Goal: Obtain resource: Obtain resource

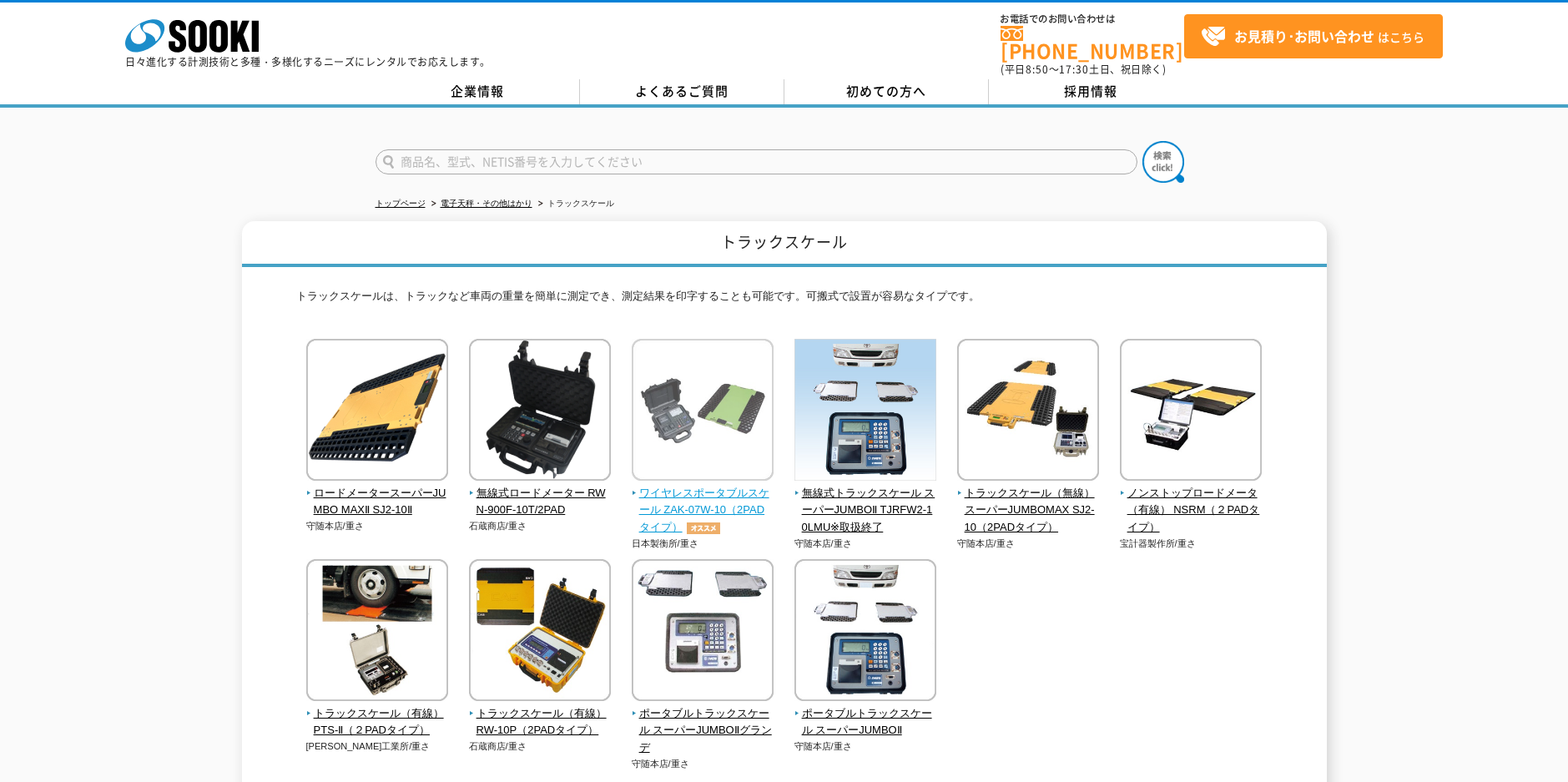
click at [720, 486] on span "ワイヤレスポータブルスケール ZAK-07W-10（2PADタイプ）" at bounding box center [703, 510] width 143 height 51
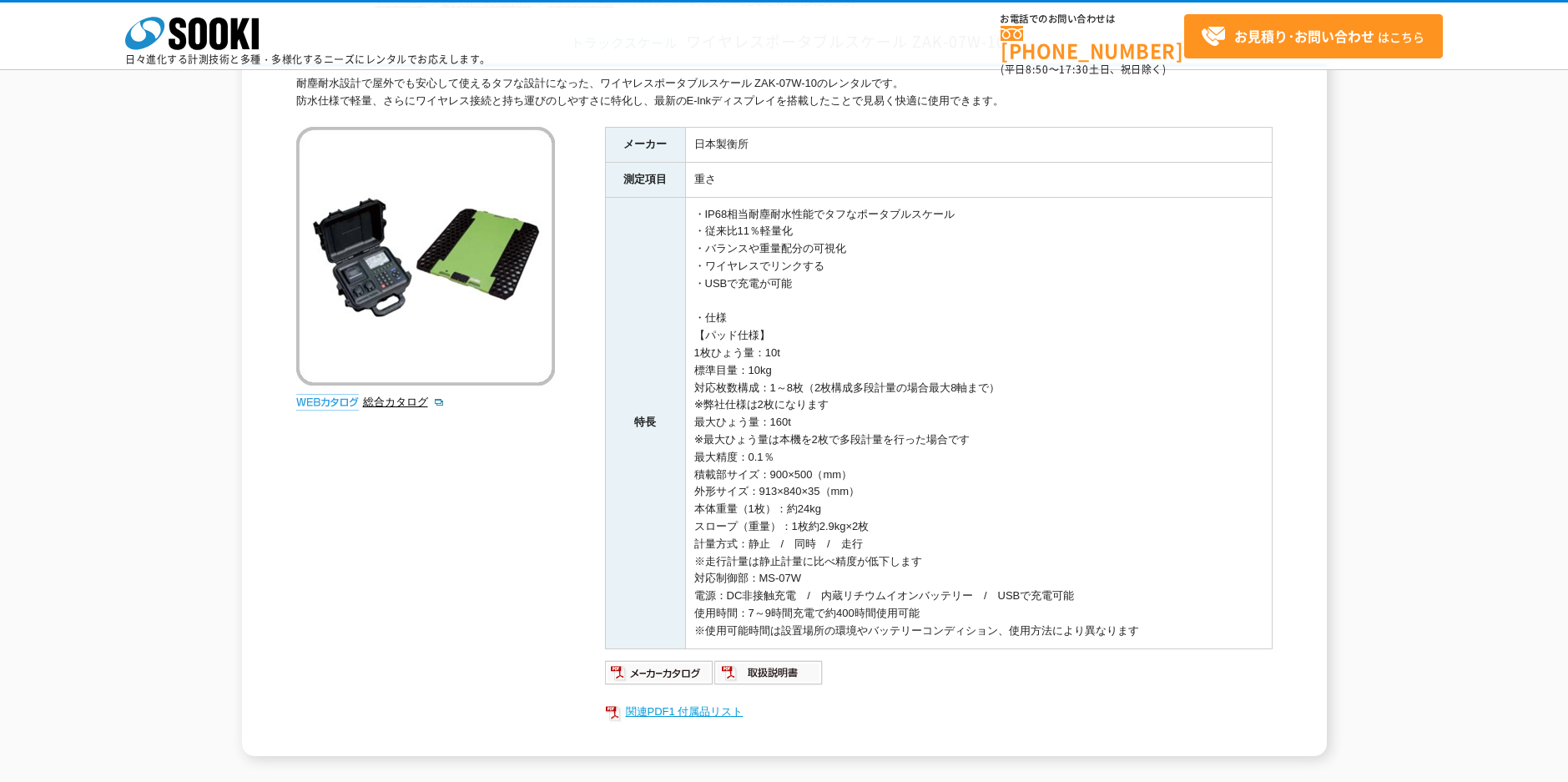
scroll to position [335, 0]
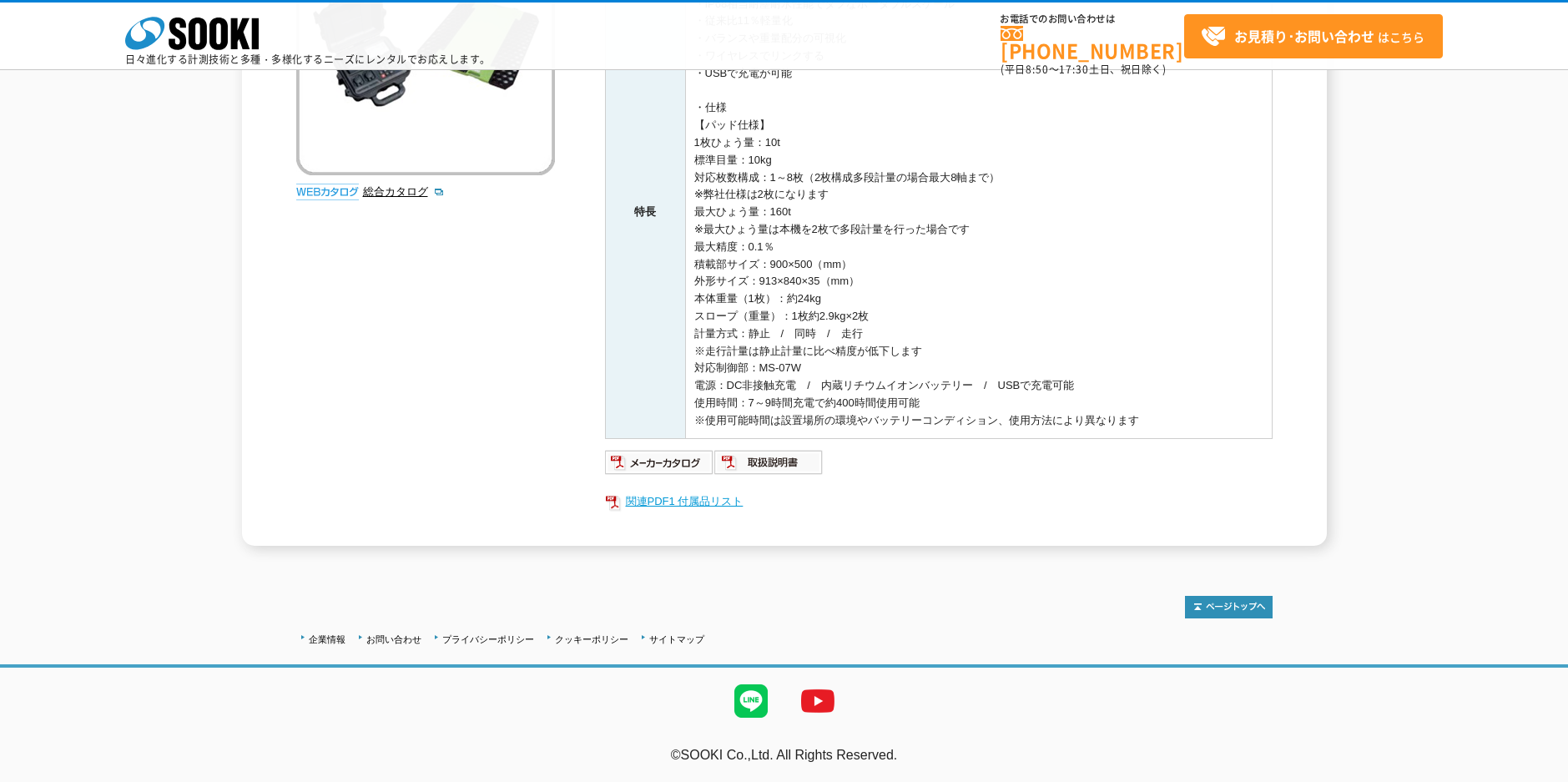
click at [689, 497] on link "関連PDF1 付属品リスト" at bounding box center [939, 502] width 667 height 21
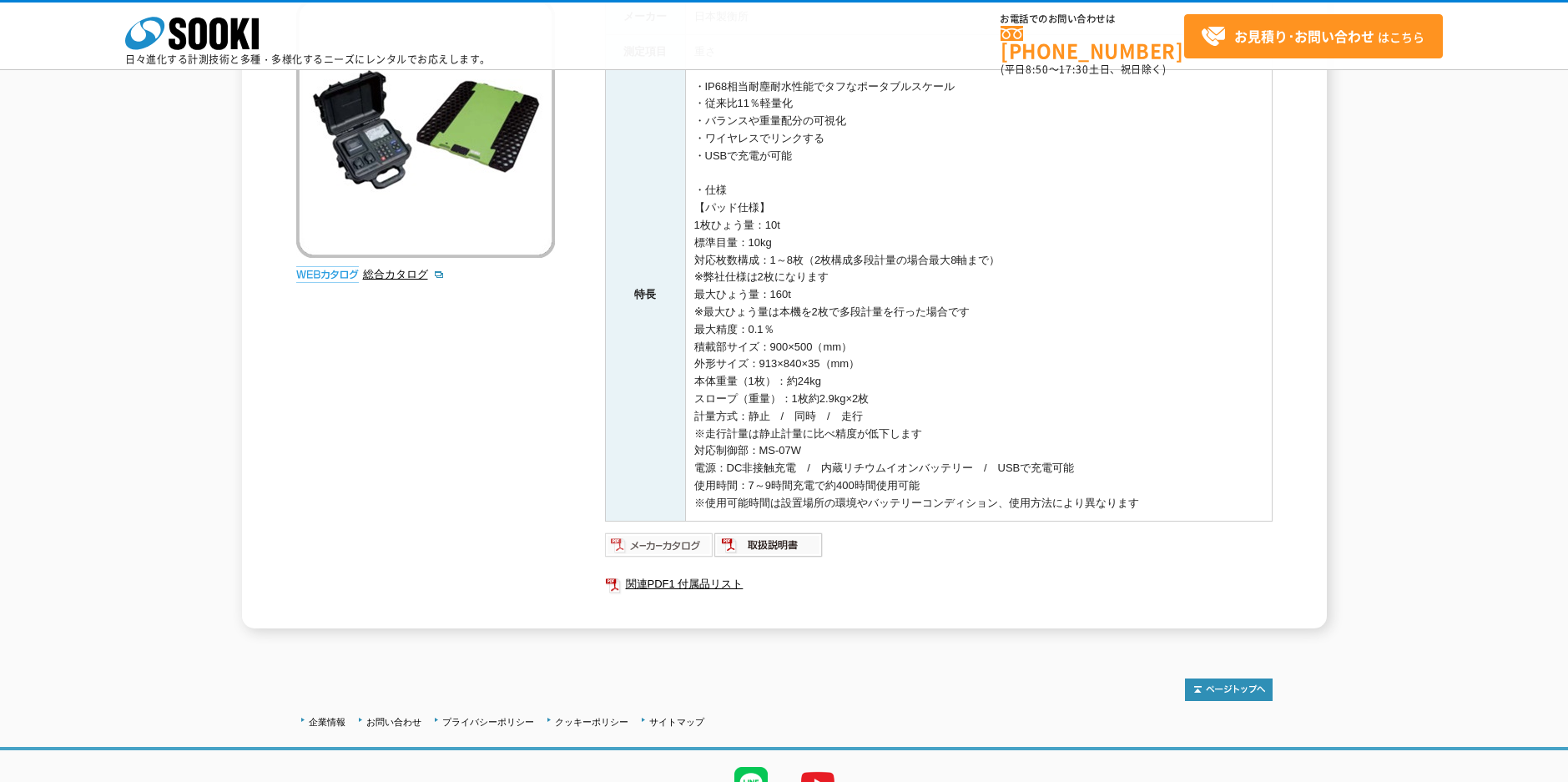
click at [676, 543] on img at bounding box center [659, 545] width 109 height 27
click at [767, 538] on img at bounding box center [768, 545] width 109 height 27
